Goal: Task Accomplishment & Management: Manage account settings

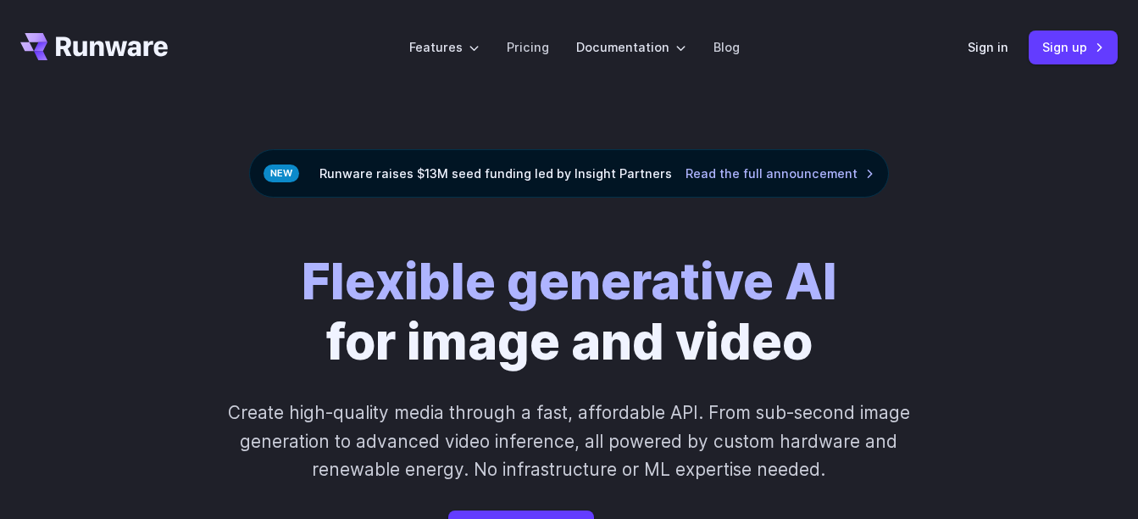
click at [854, 258] on div "Flexible generative AI for image and video Create high-quality media through a …" at bounding box center [570, 398] width 878 height 292
click at [998, 46] on link "Sign in" at bounding box center [988, 46] width 41 height 19
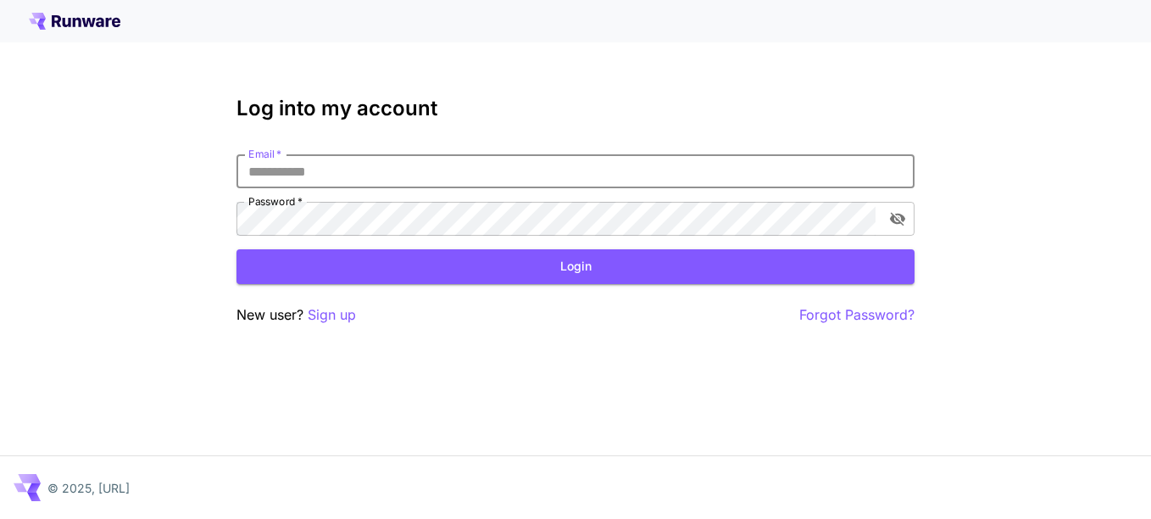
click at [310, 177] on input "Email   *" at bounding box center [575, 171] width 678 height 34
type input "******"
